Goal: Transaction & Acquisition: Purchase product/service

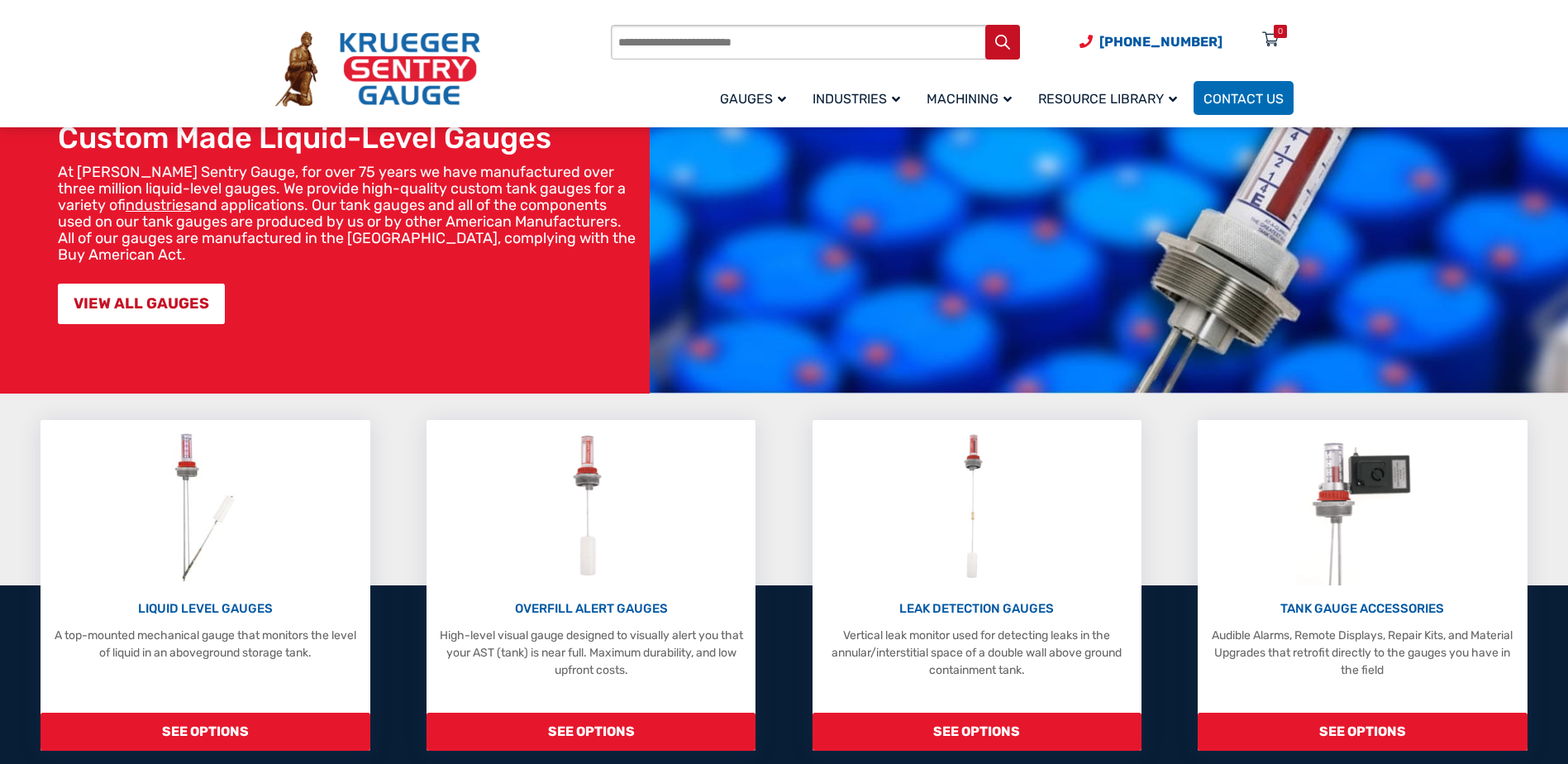
scroll to position [166, 0]
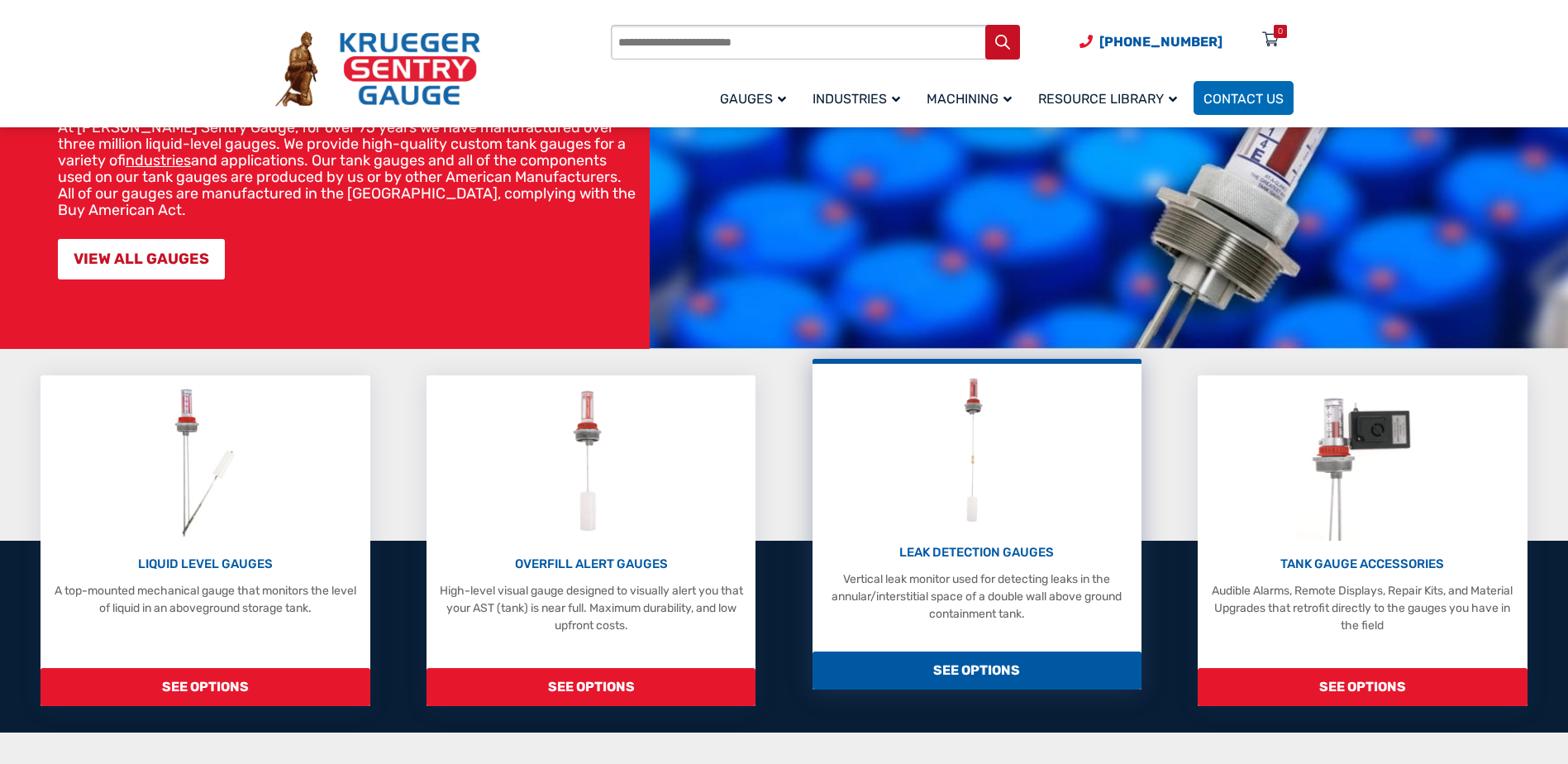
click at [965, 583] on p "Vertical leak monitor used for detecting leaks in the annular/interstitial spac…" at bounding box center [977, 597] width 313 height 52
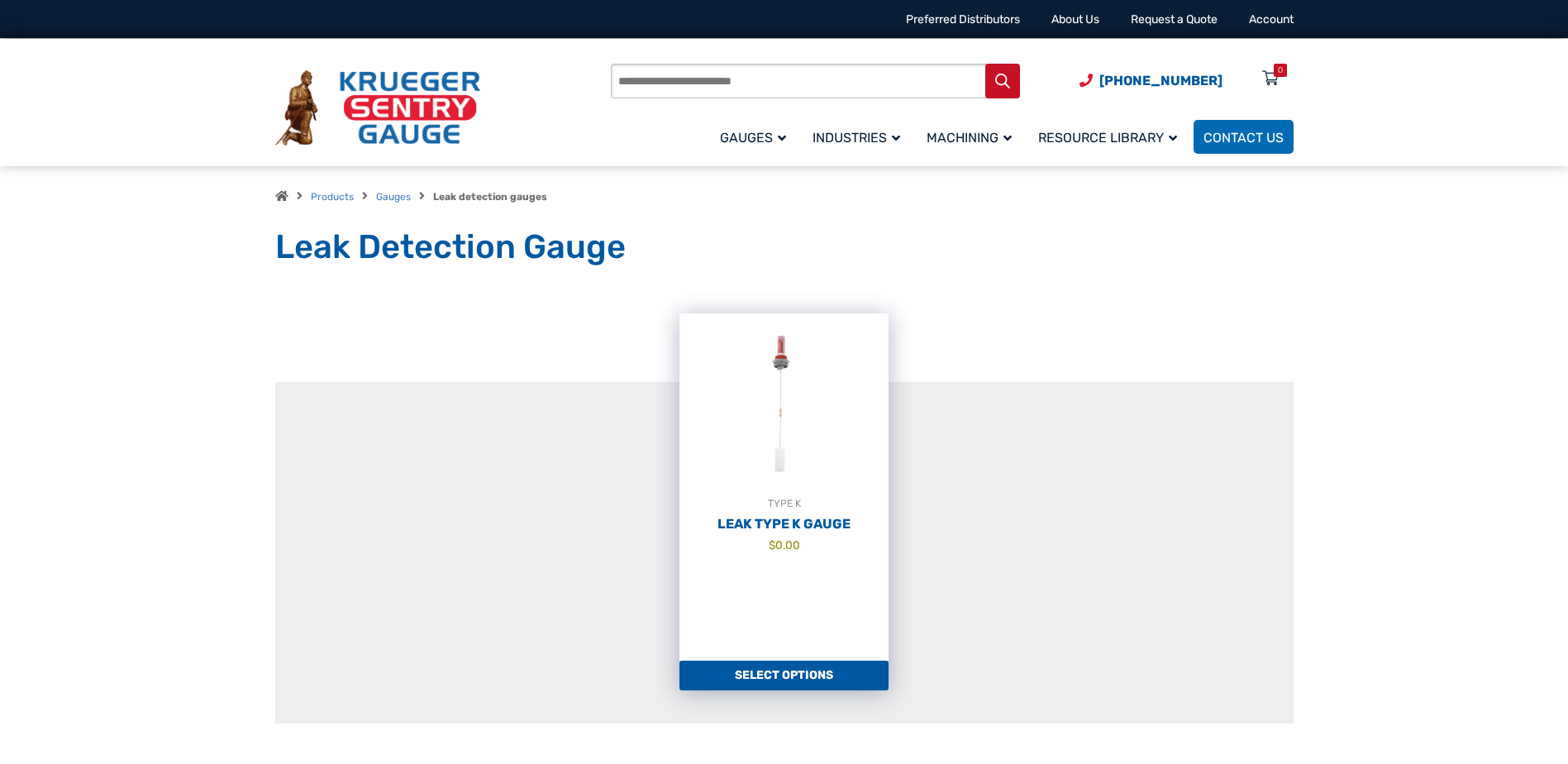
click at [777, 425] on img at bounding box center [784, 404] width 209 height 182
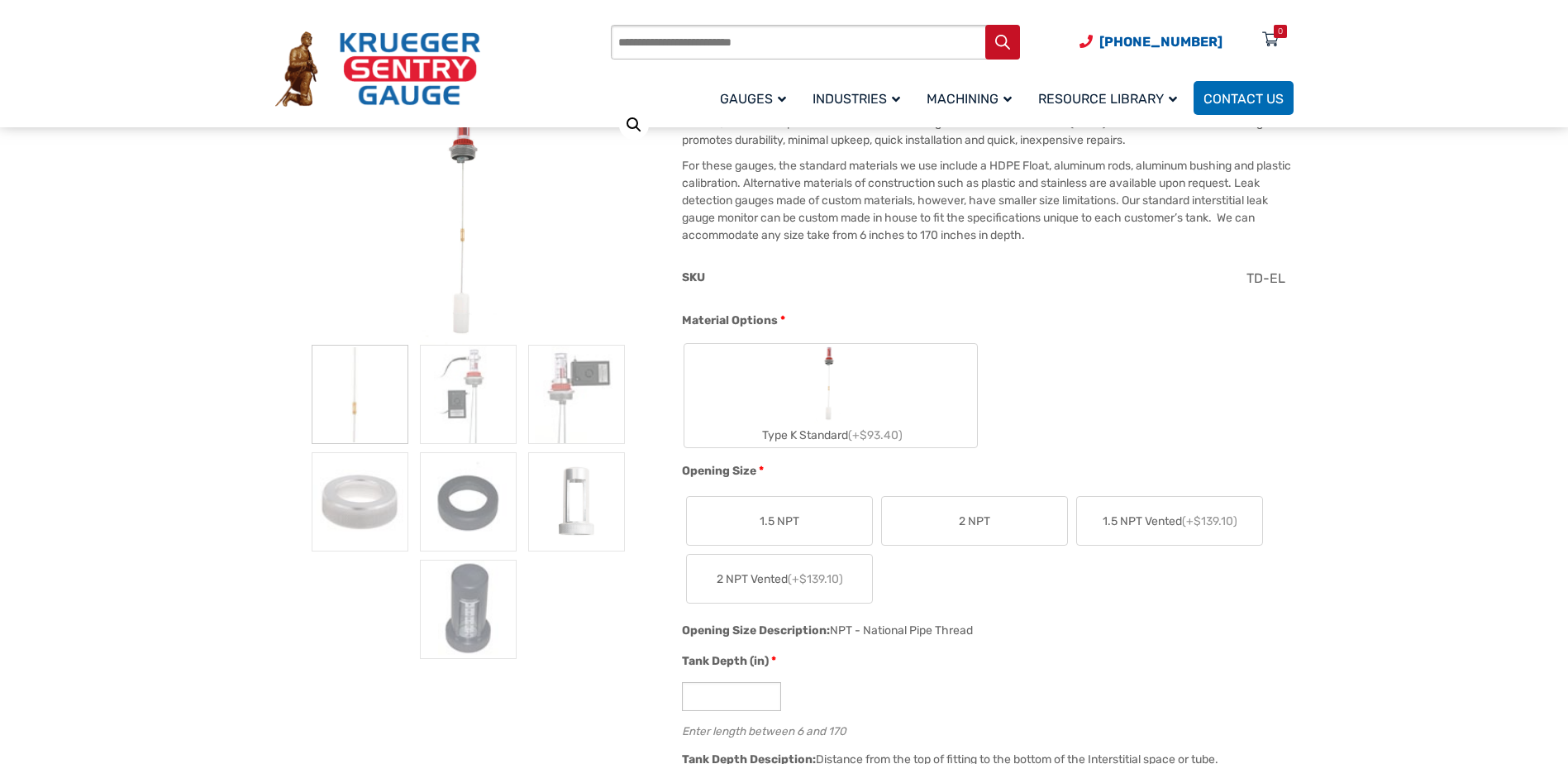
scroll to position [166, 0]
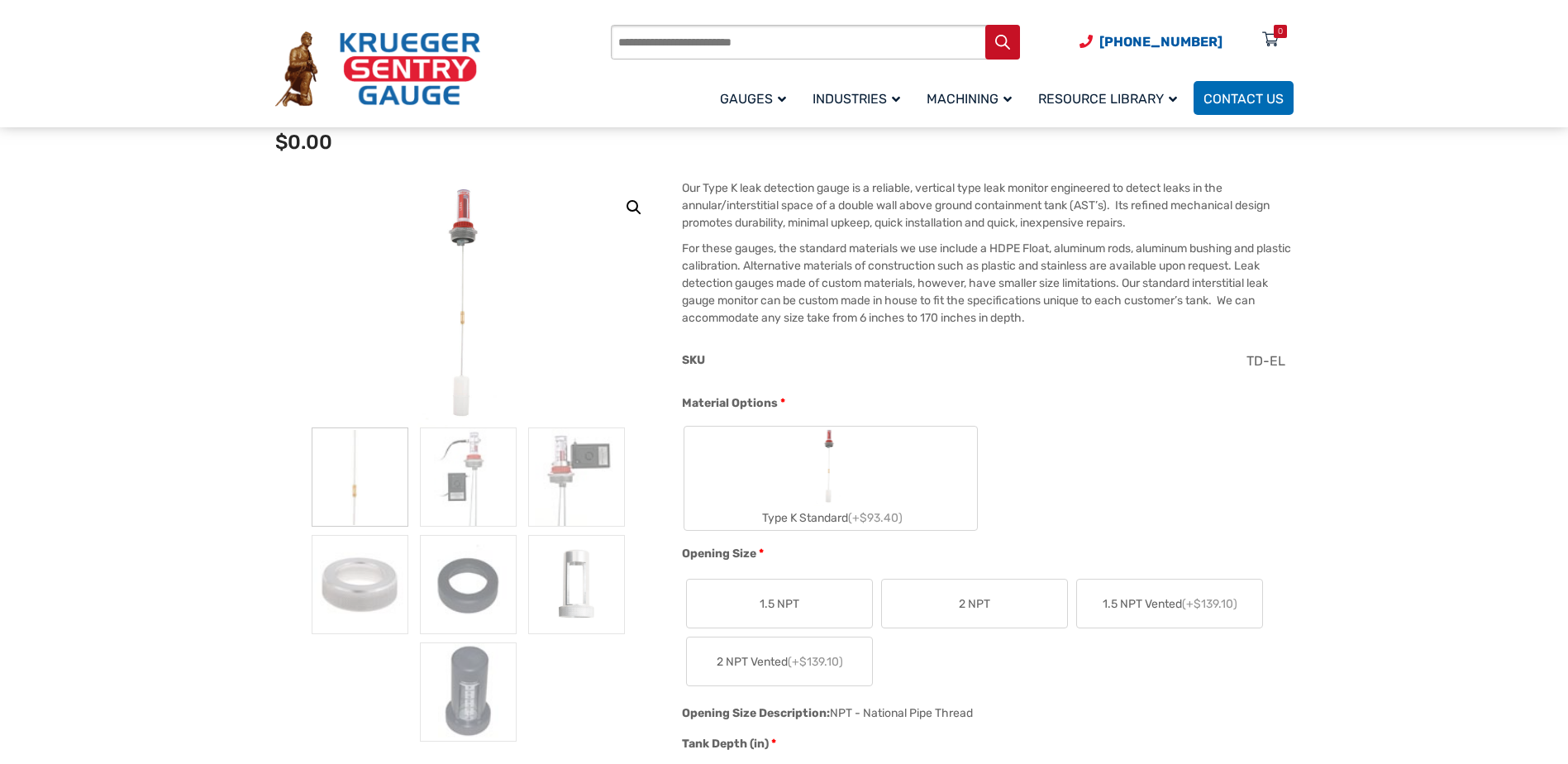
click at [466, 223] on img at bounding box center [468, 304] width 102 height 249
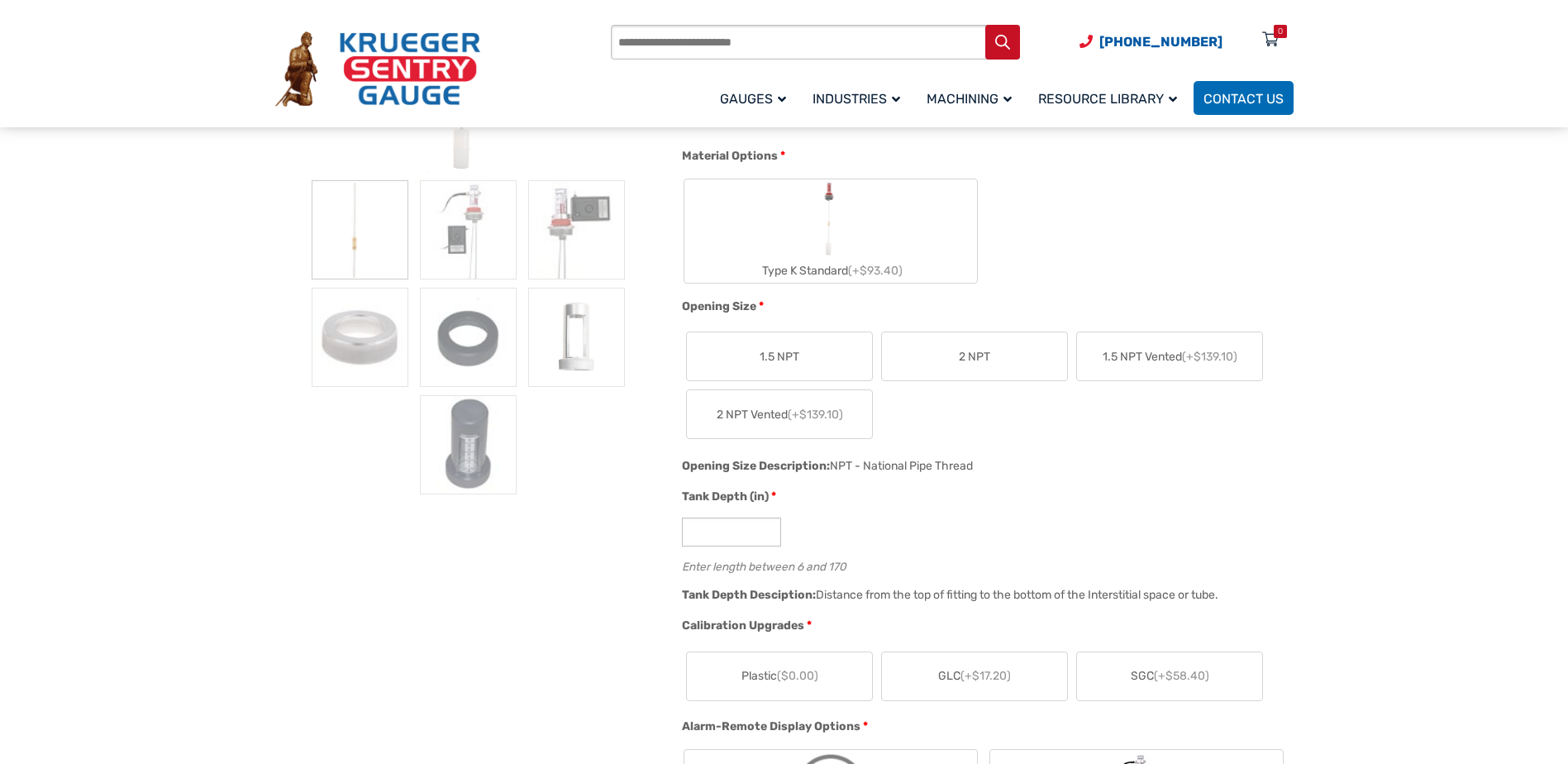
scroll to position [413, 0]
click at [703, 537] on input "*" at bounding box center [732, 531] width 99 height 29
click at [770, 526] on input "*" at bounding box center [732, 531] width 99 height 29
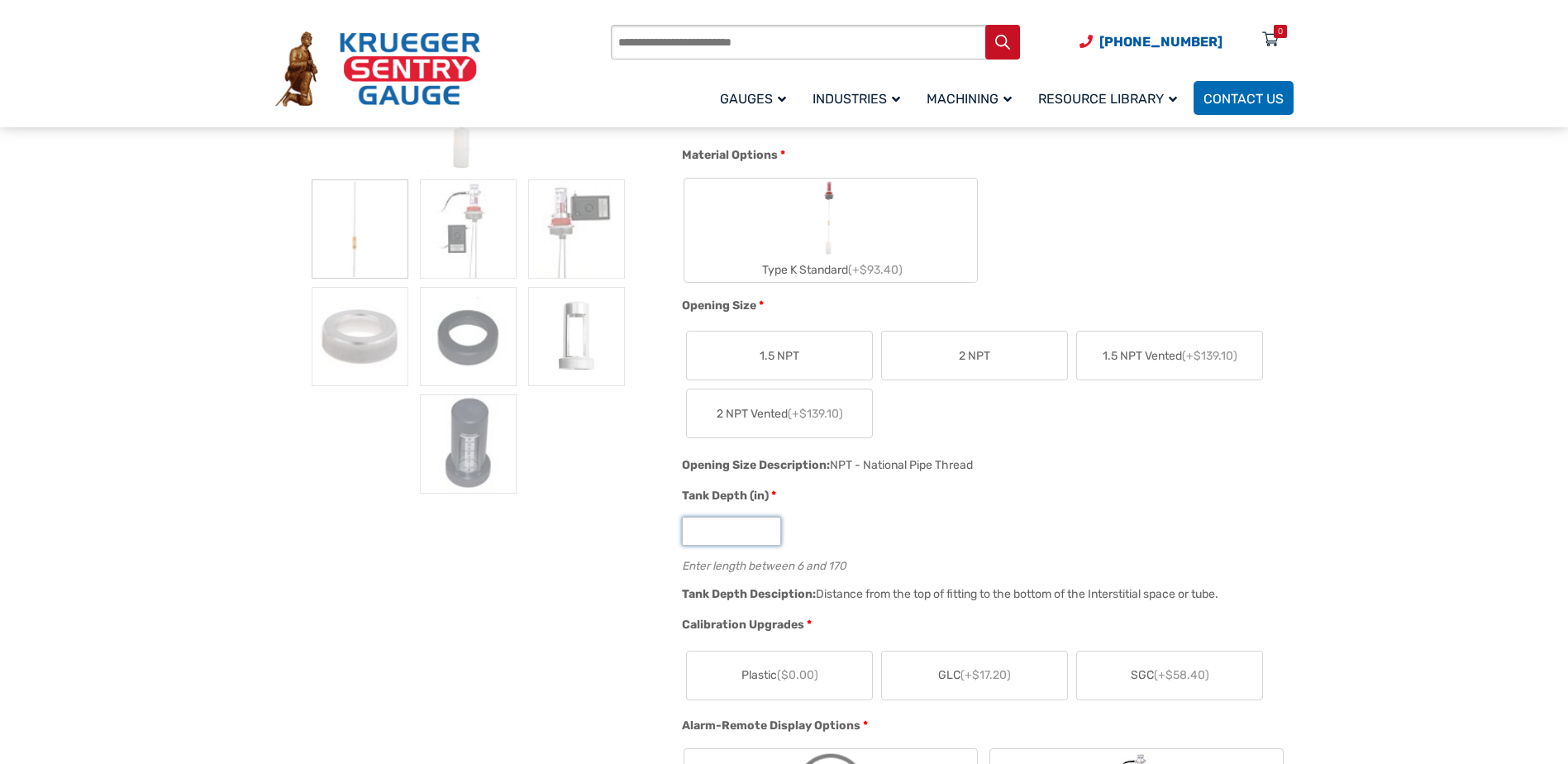
click at [770, 526] on input "**" at bounding box center [732, 531] width 99 height 29
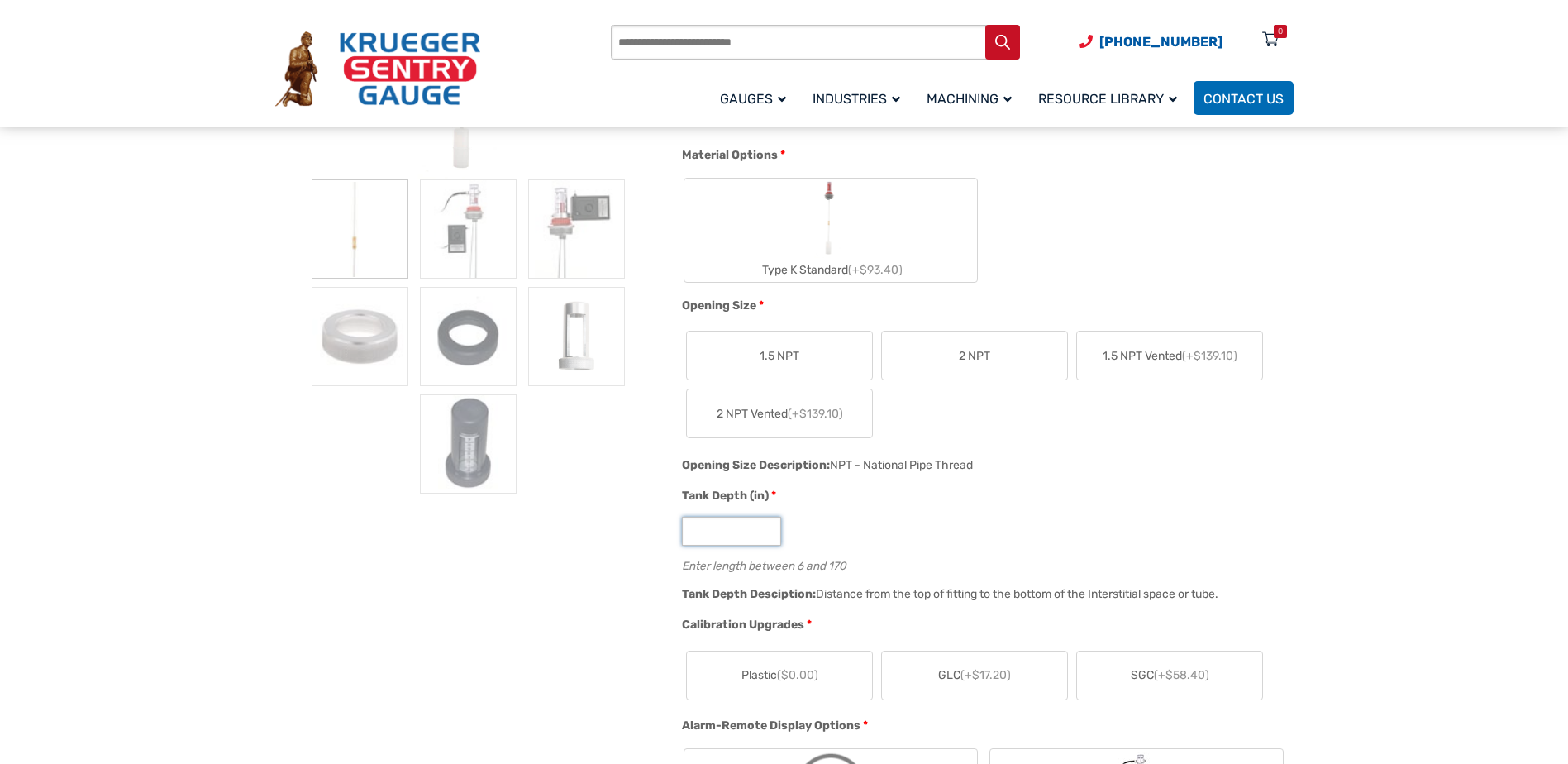
click at [770, 526] on input "**" at bounding box center [732, 531] width 99 height 29
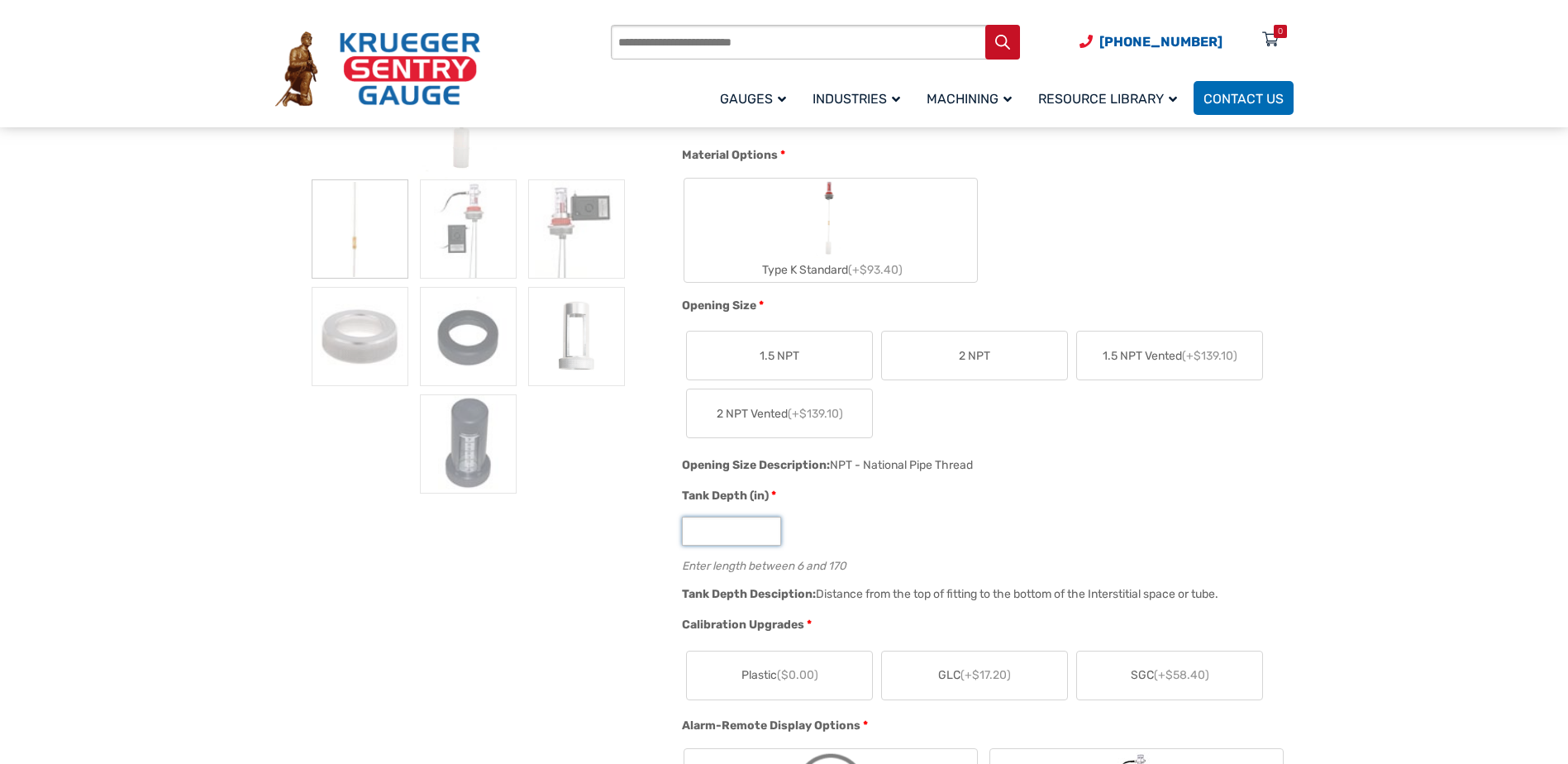
click at [770, 526] on input "**" at bounding box center [732, 531] width 99 height 29
click at [768, 537] on input "**" at bounding box center [732, 531] width 99 height 29
type input "*"
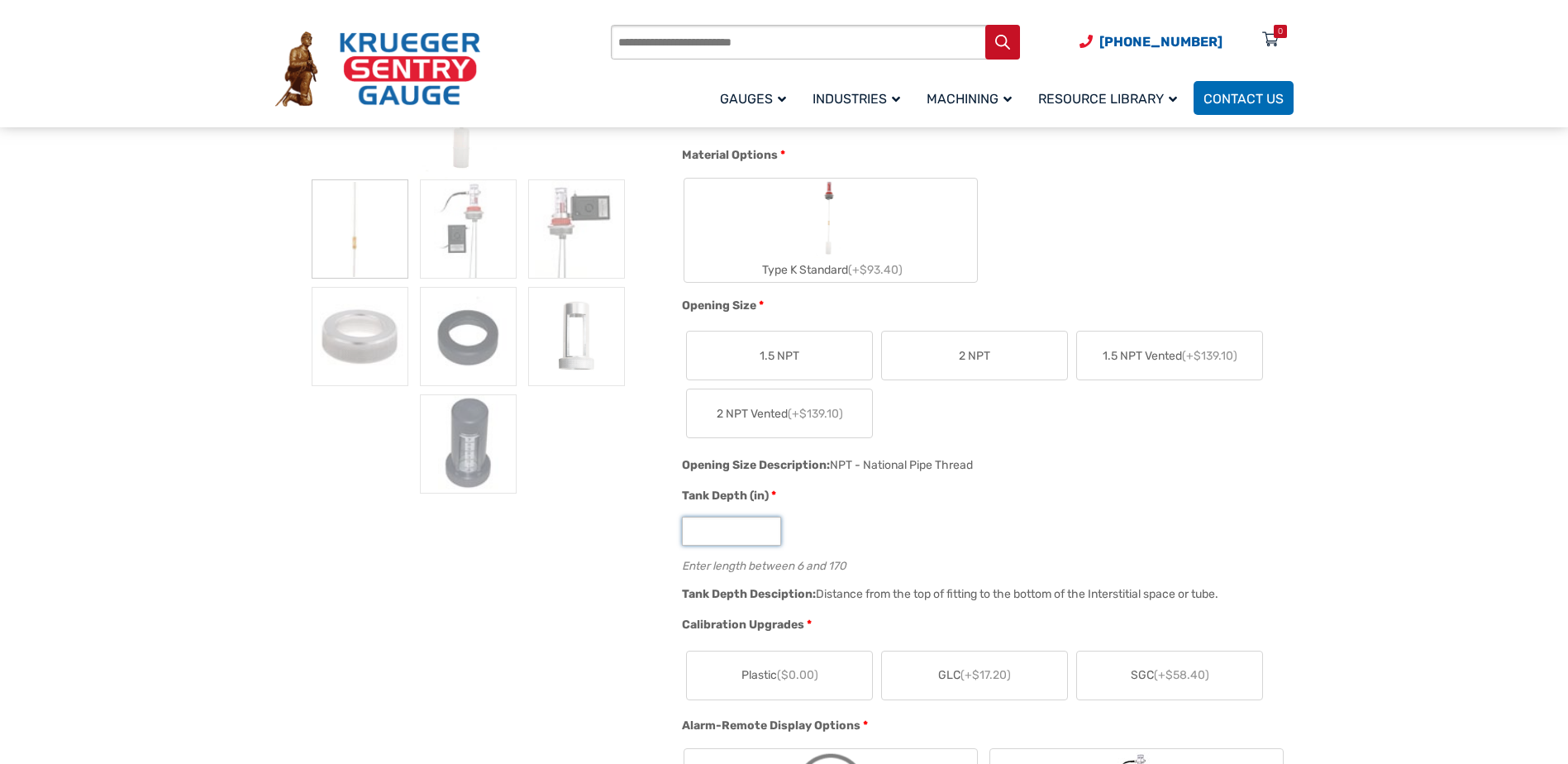
click at [768, 537] on input "*" at bounding box center [732, 531] width 99 height 29
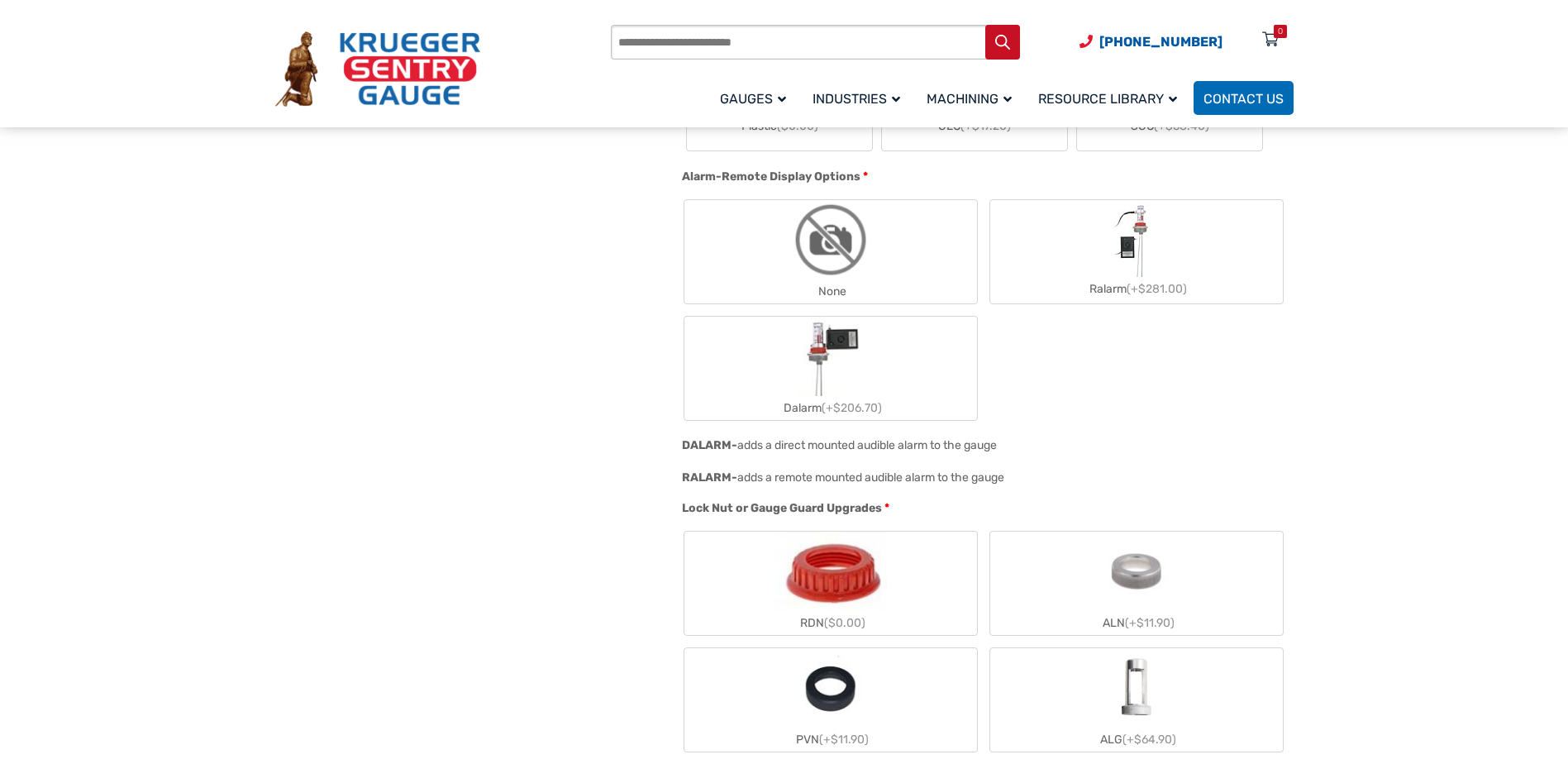
scroll to position [993, 0]
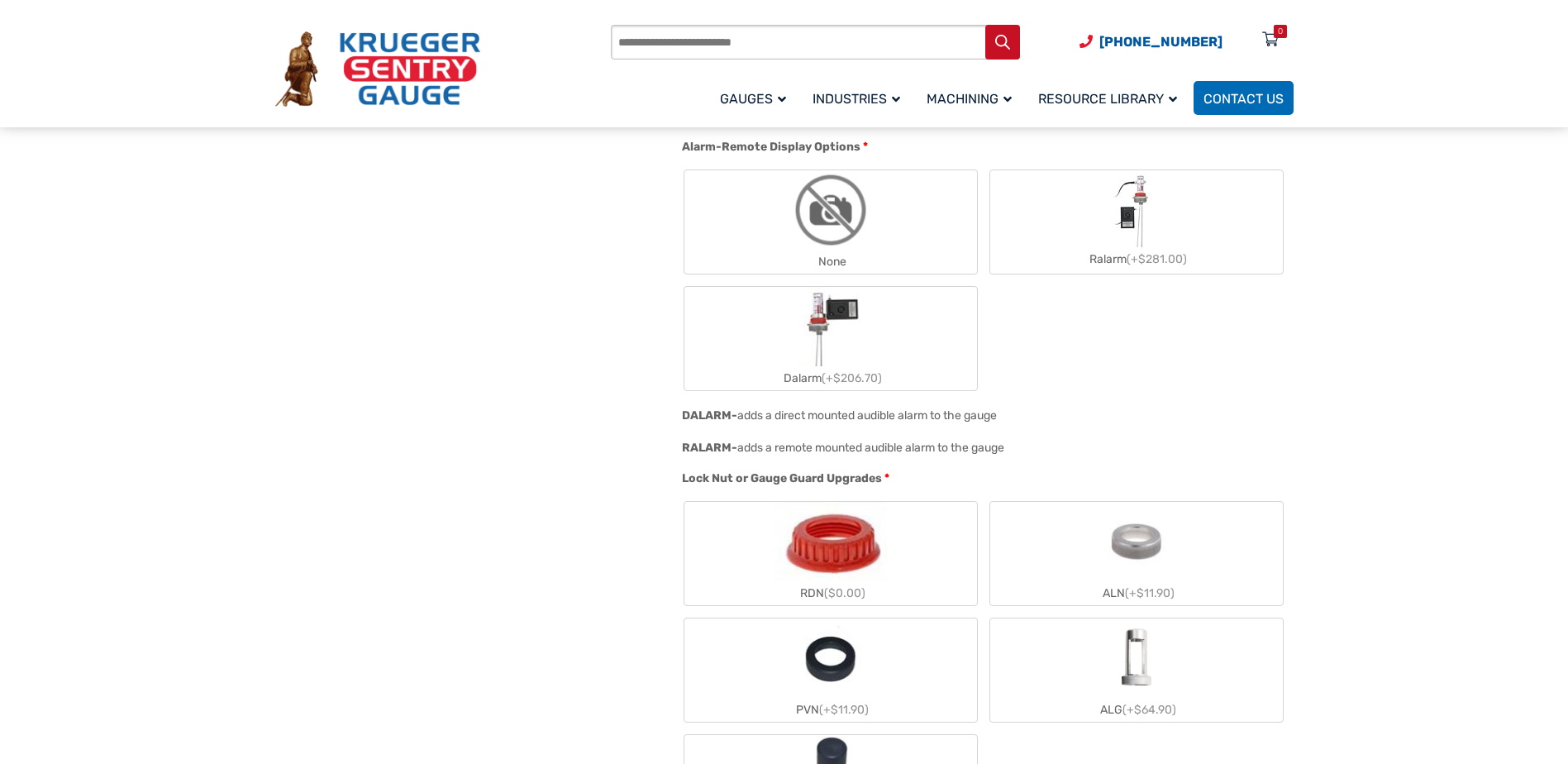
click at [852, 345] on img "Dalarm" at bounding box center [831, 326] width 69 height 79
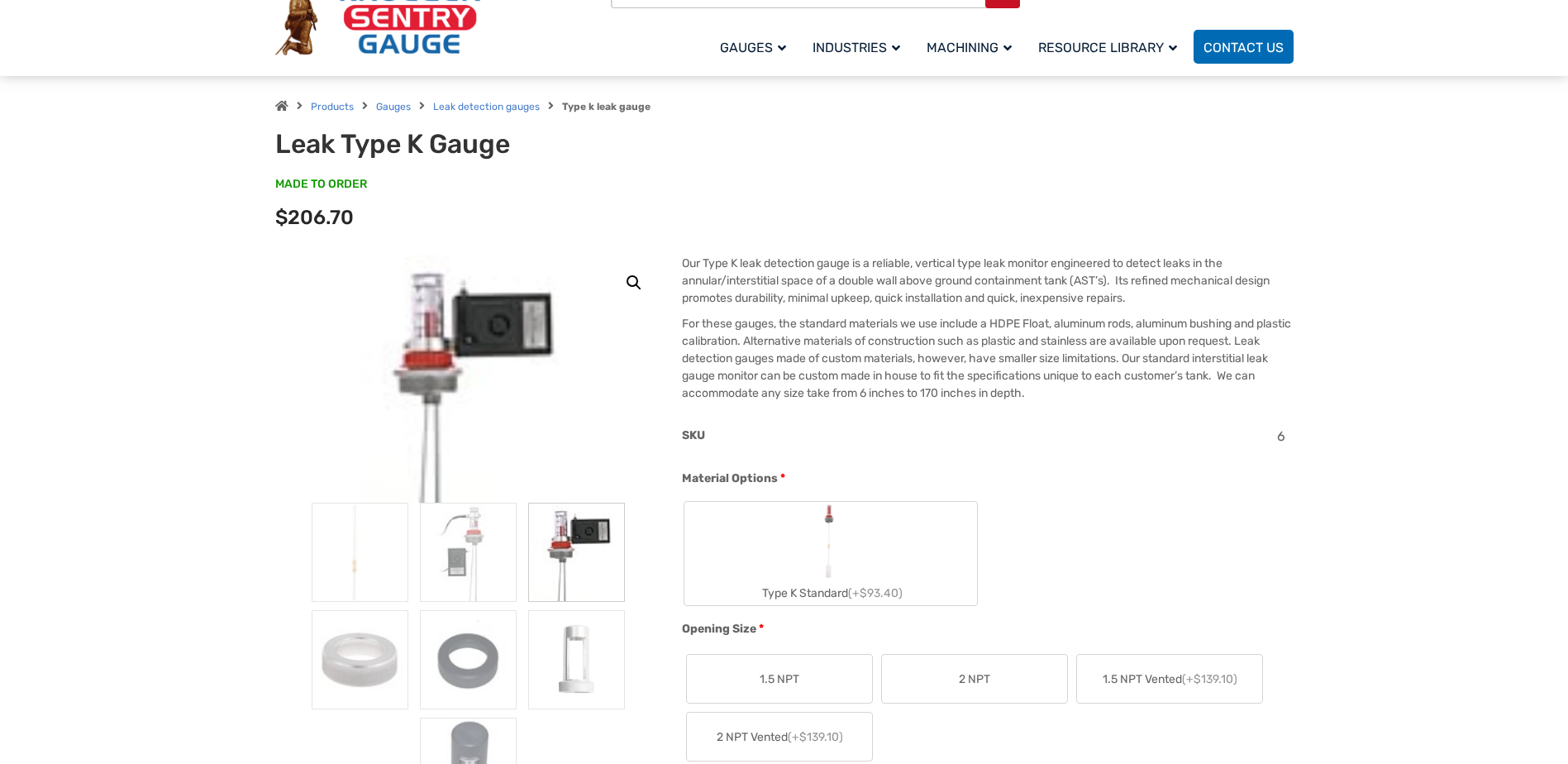
scroll to position [0, 0]
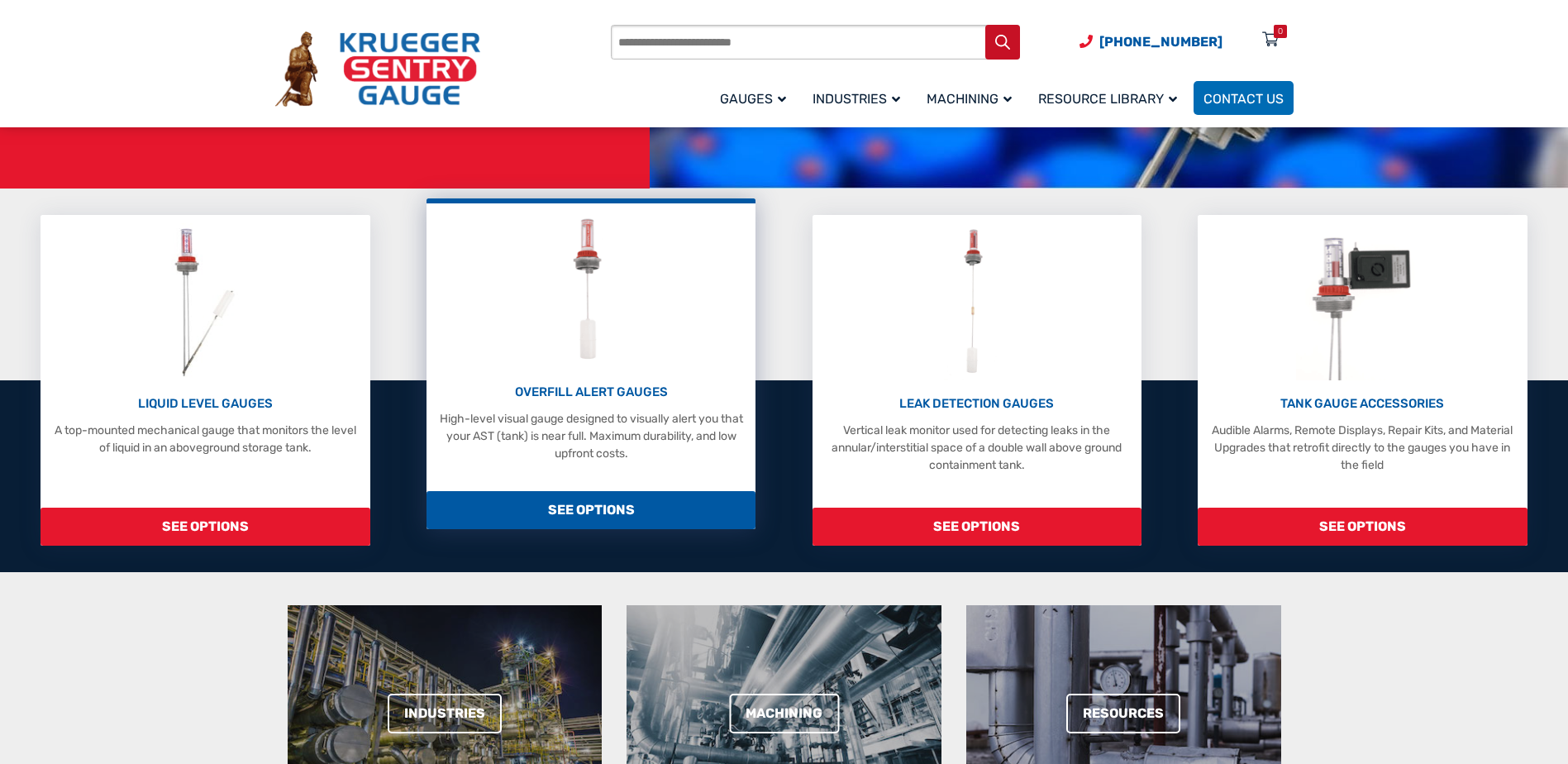
scroll to position [331, 0]
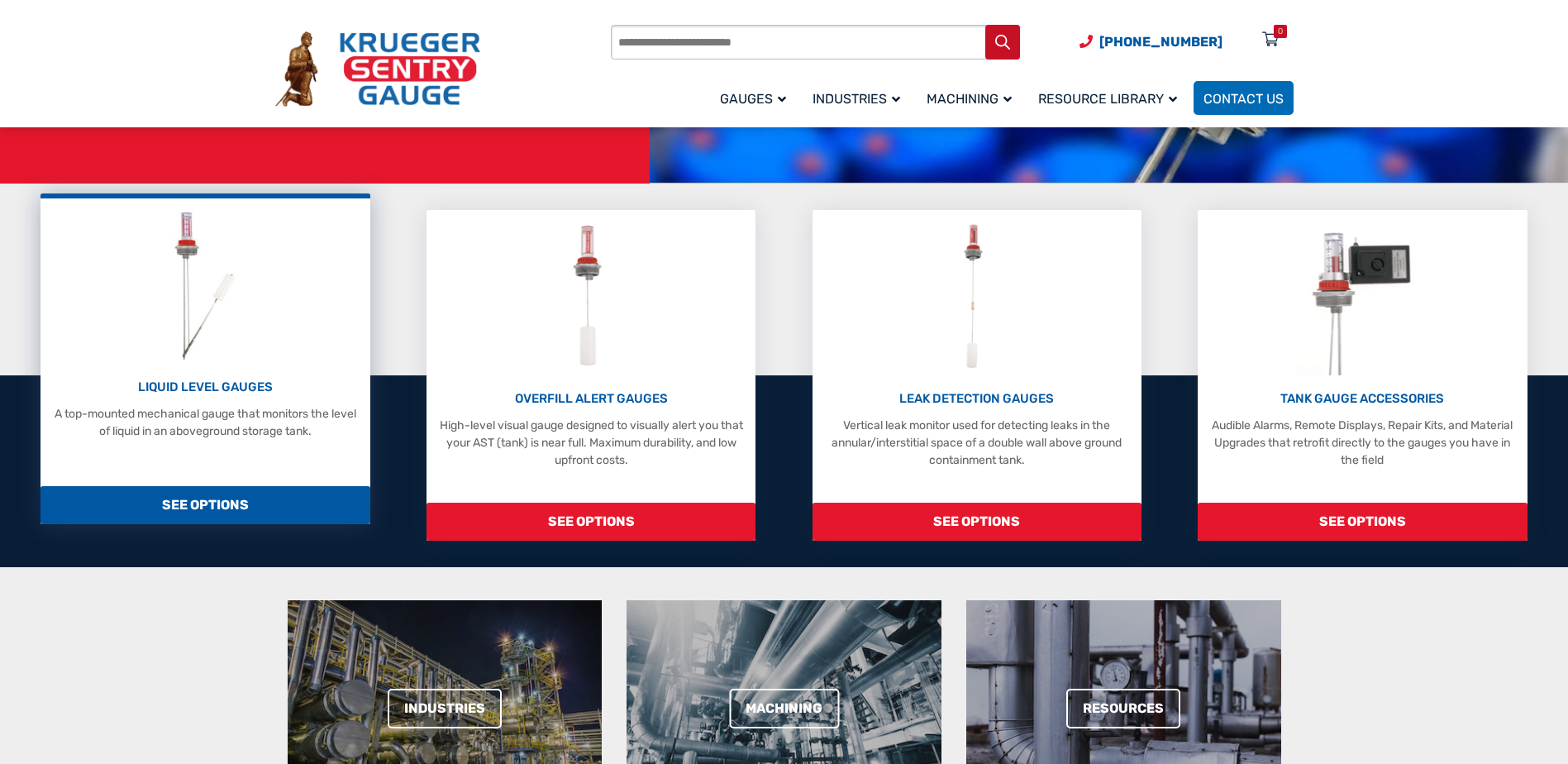
click at [317, 508] on span "SEE OPTIONS" at bounding box center [205, 506] width 329 height 38
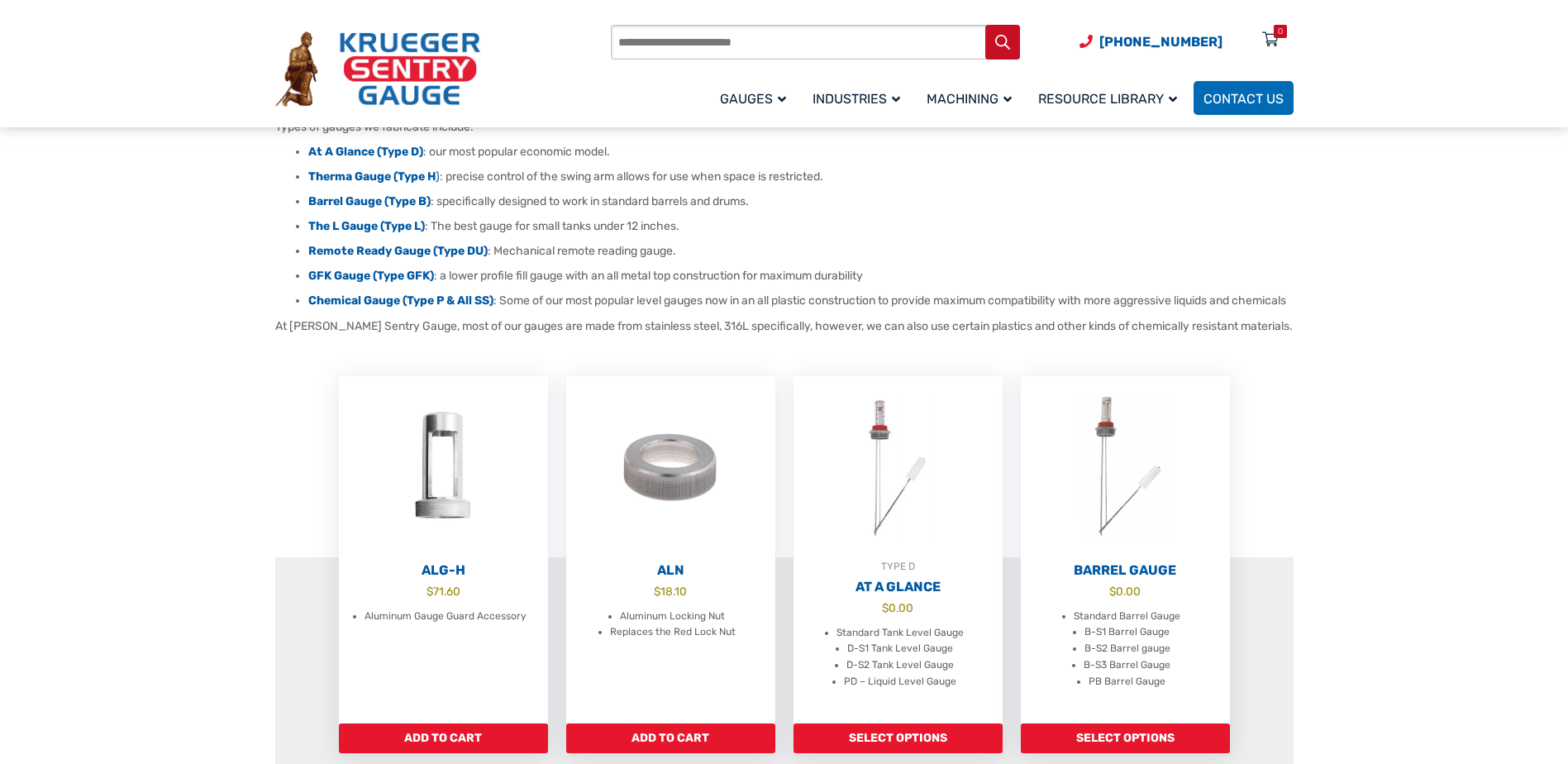
scroll to position [249, 0]
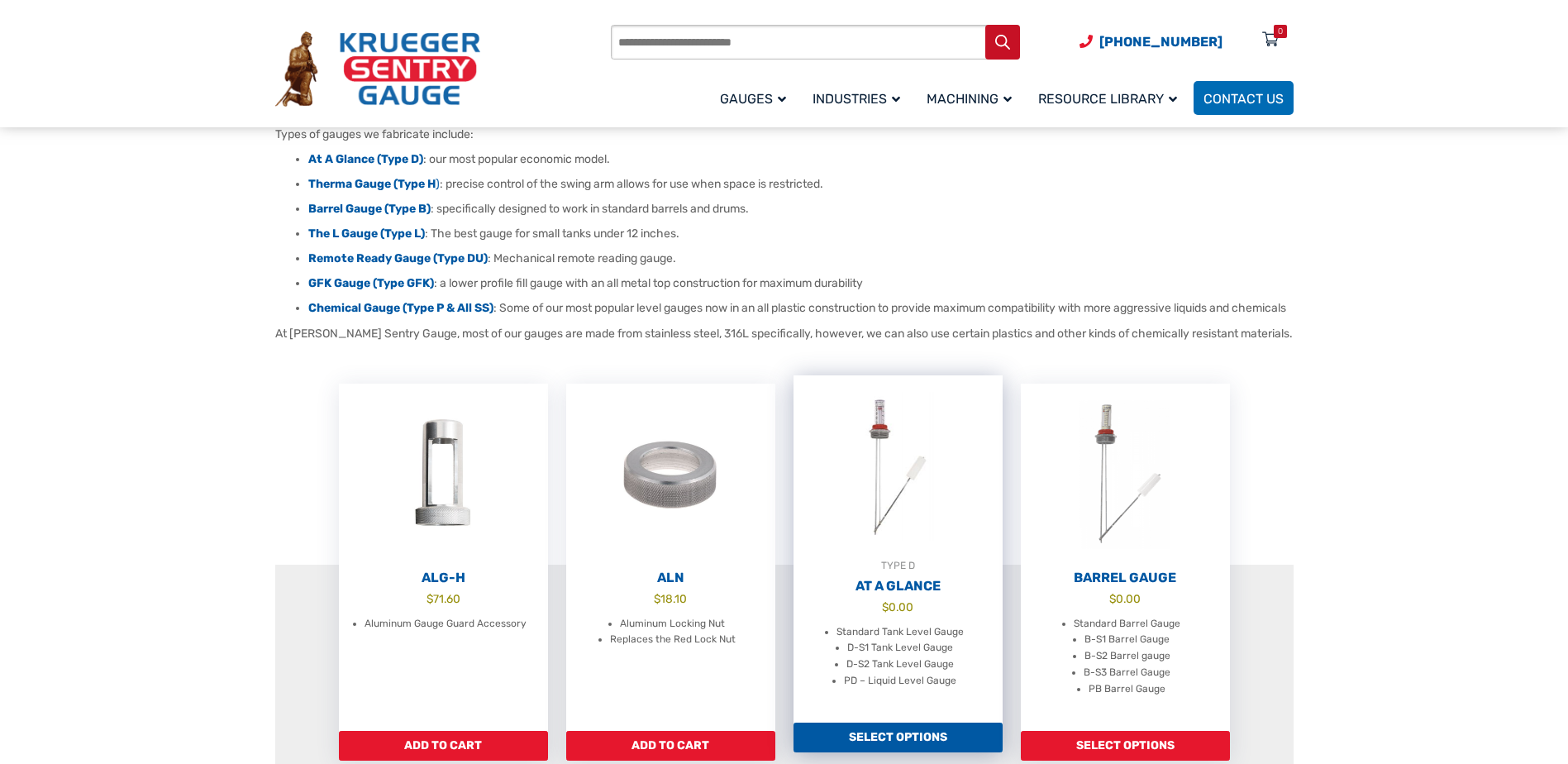
click at [873, 488] on img at bounding box center [899, 467] width 209 height 182
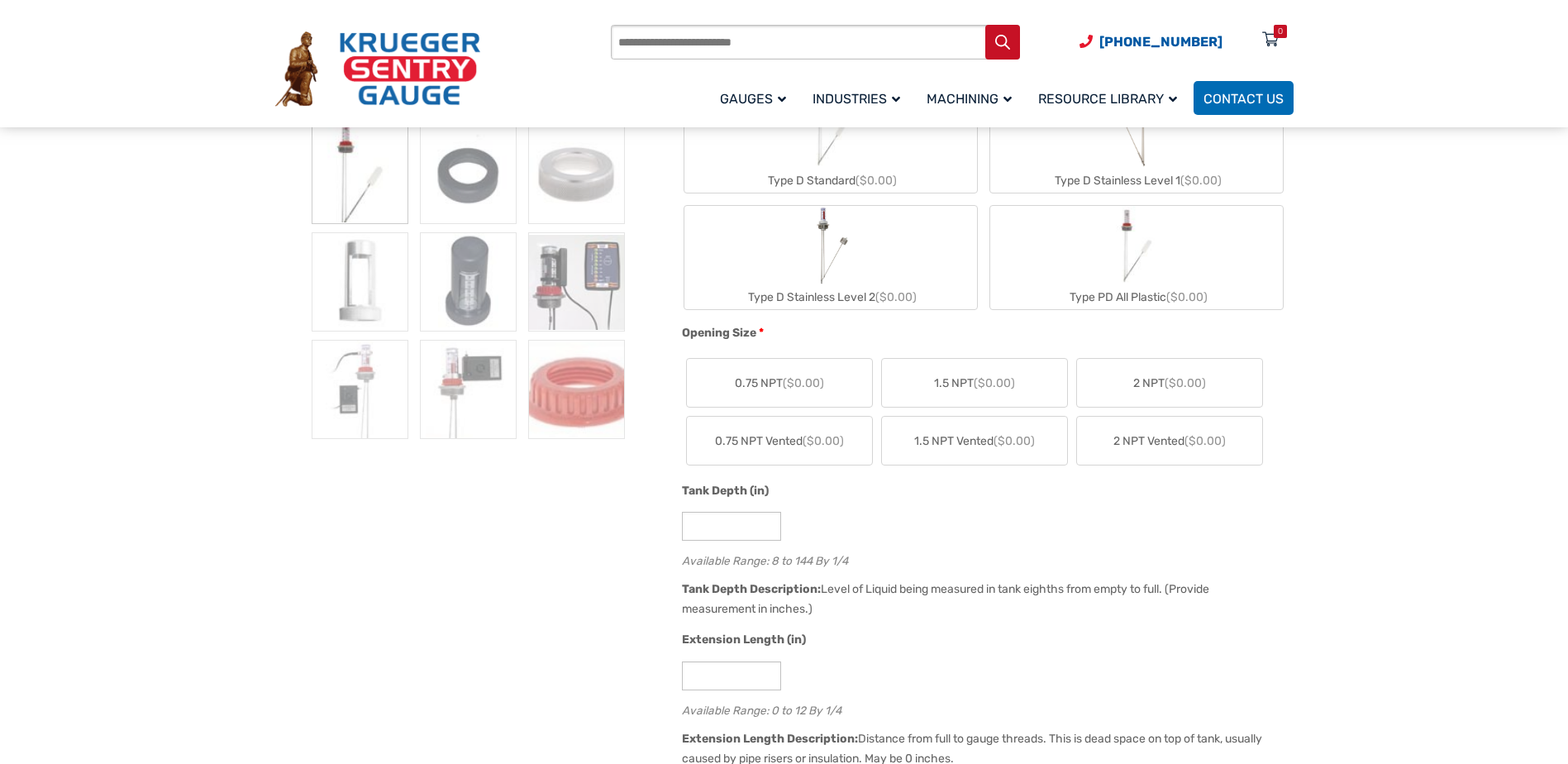
scroll to position [496, 0]
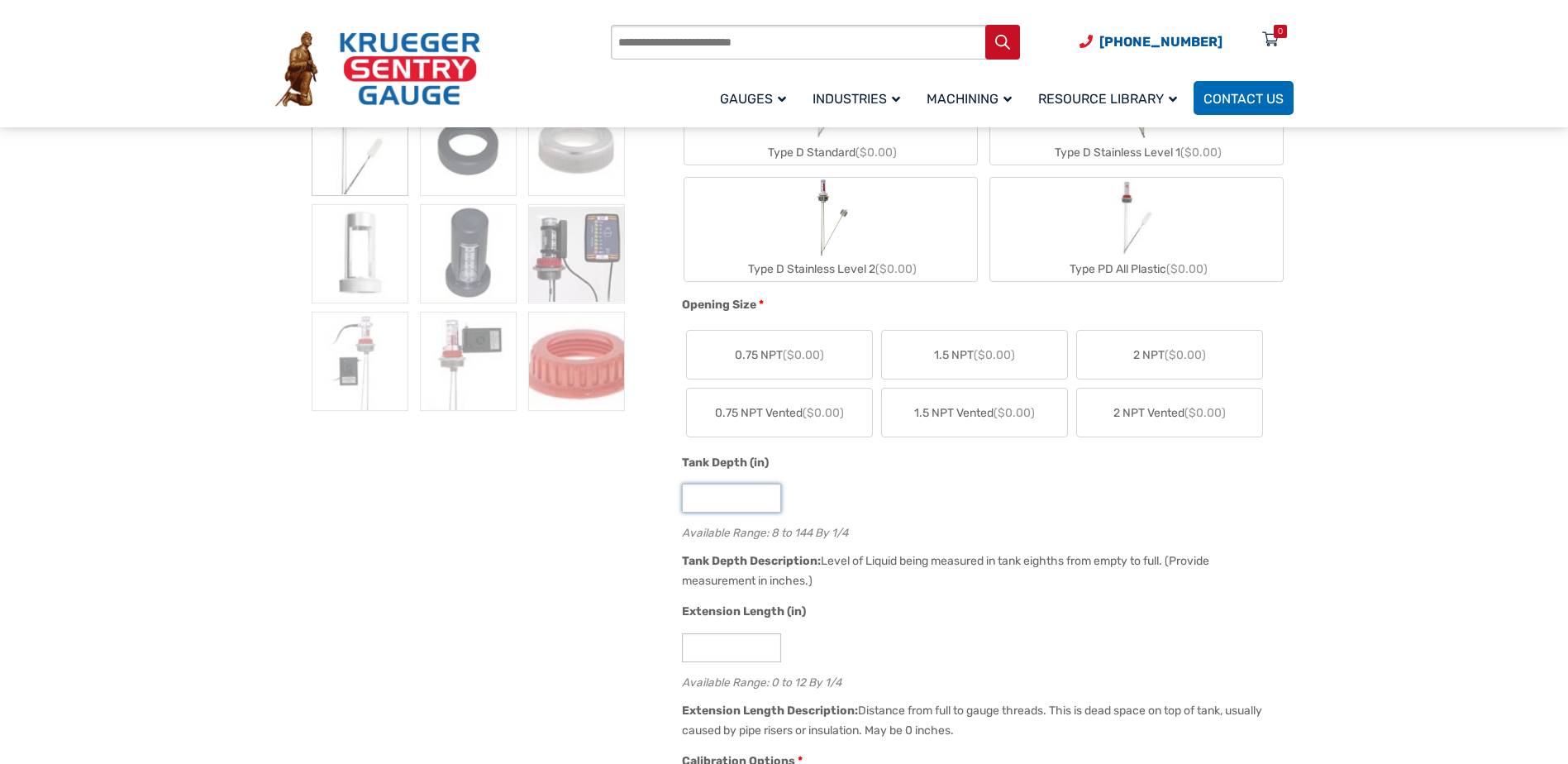
click at [766, 504] on input "*" at bounding box center [732, 498] width 99 height 29
